Goal: Navigation & Orientation: Find specific page/section

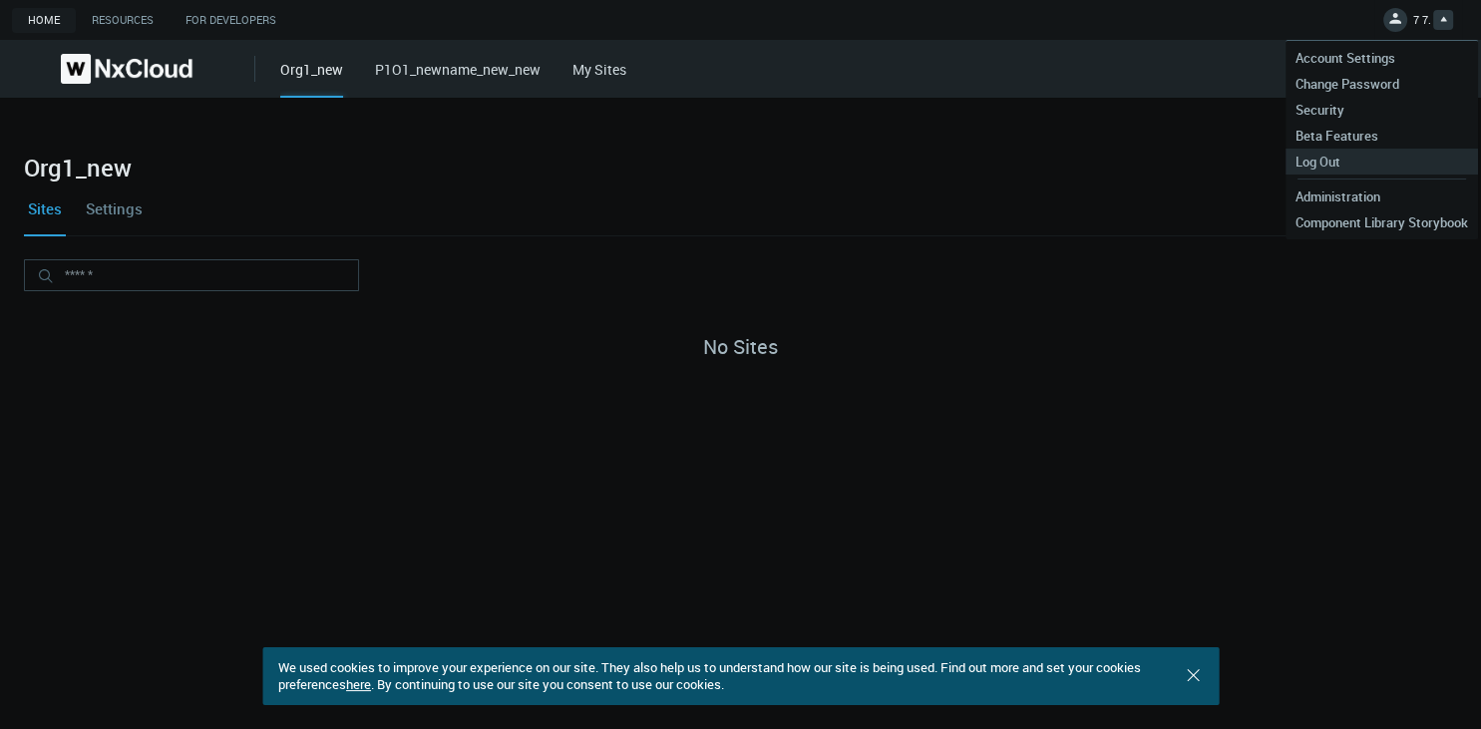
click at [1316, 166] on span "Log Out" at bounding box center [1318, 162] width 65 height 18
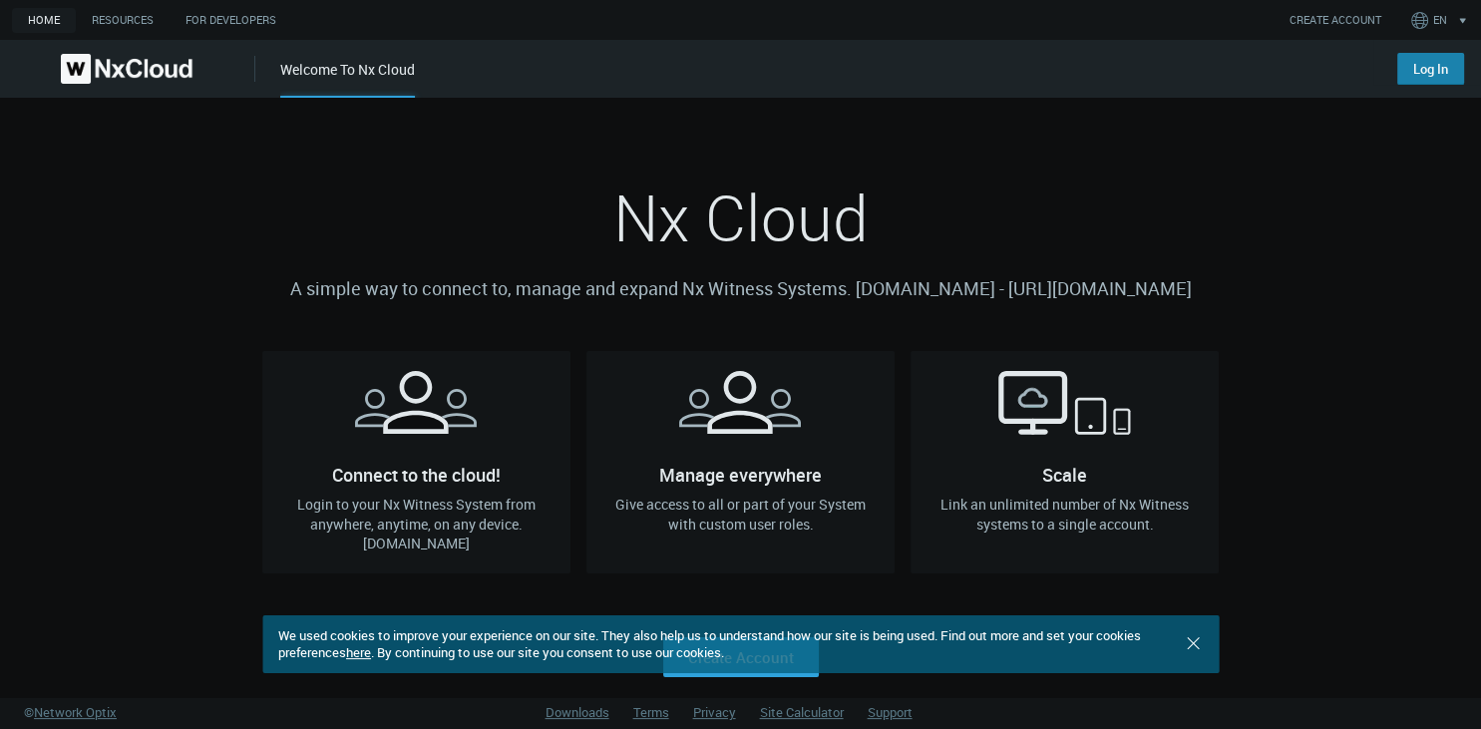
click at [1445, 77] on link "Log In" at bounding box center [1431, 69] width 67 height 32
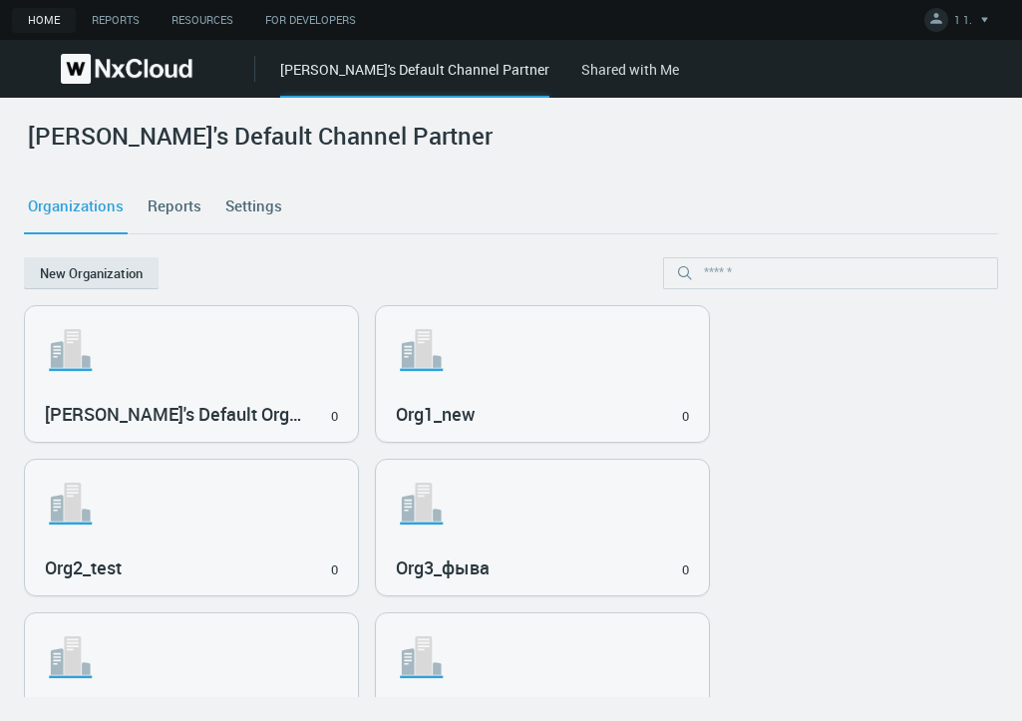
click at [605, 79] on div "[PERSON_NAME]'s Default Channel Partner Shared with Me" at bounding box center [651, 69] width 742 height 58
